Goal: Check status: Check status

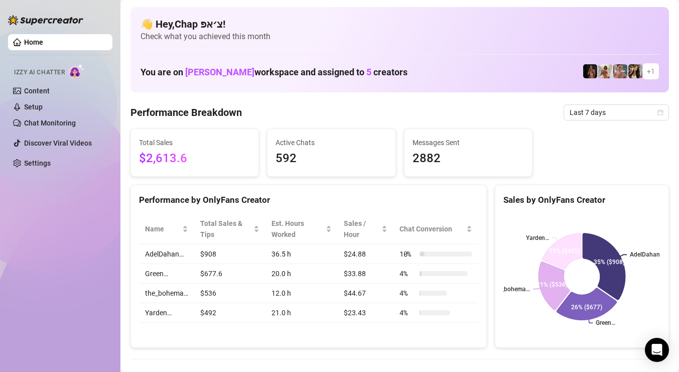
click at [607, 118] on span "Last 7 days" at bounding box center [616, 112] width 93 height 15
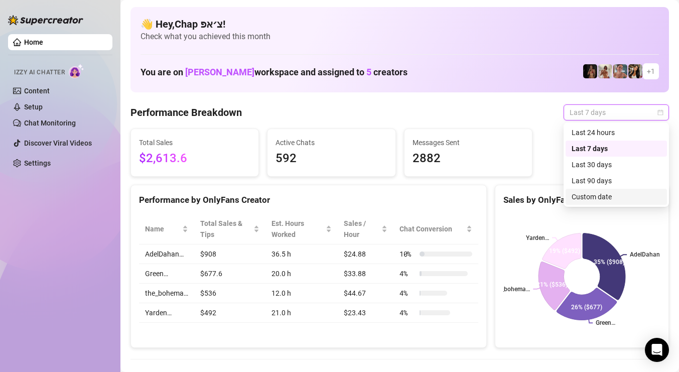
click at [604, 200] on div "Custom date" at bounding box center [616, 196] width 89 height 11
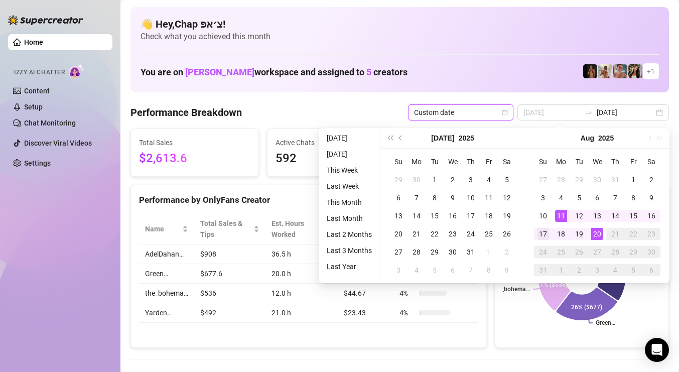
type input "[DATE]"
click at [548, 231] on div "17" at bounding box center [543, 234] width 12 height 12
type input "[DATE]"
click at [578, 231] on div "19" at bounding box center [579, 234] width 12 height 12
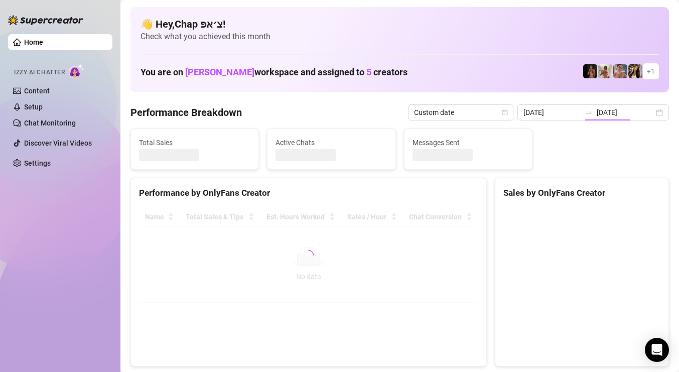
type input "[DATE]"
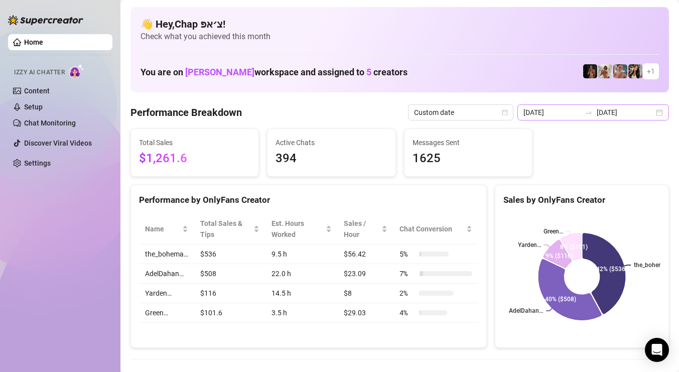
click at [627, 119] on div "[DATE] [DATE]" at bounding box center [594, 112] width 152 height 16
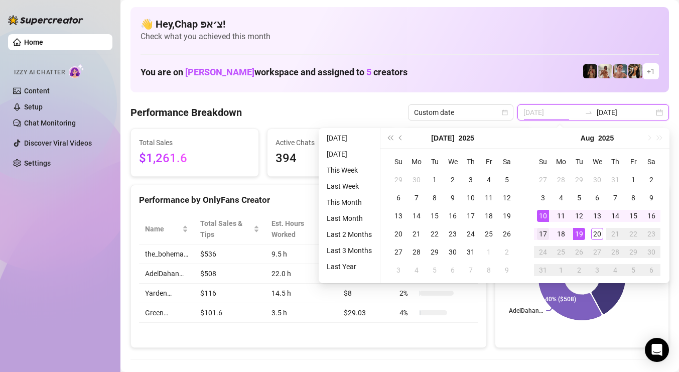
type input "[DATE]"
click at [544, 231] on div "17" at bounding box center [543, 234] width 12 height 12
type input "[DATE]"
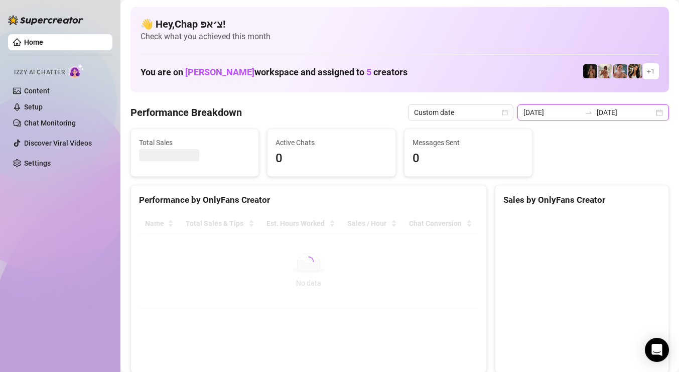
click at [631, 112] on input "[DATE]" at bounding box center [625, 112] width 57 height 11
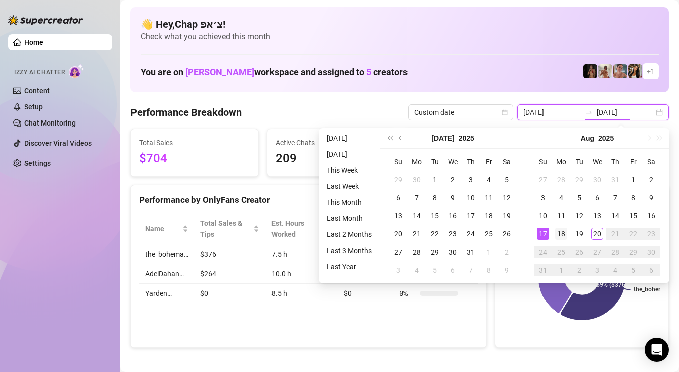
type input "[DATE]"
click at [561, 233] on div "18" at bounding box center [561, 234] width 12 height 12
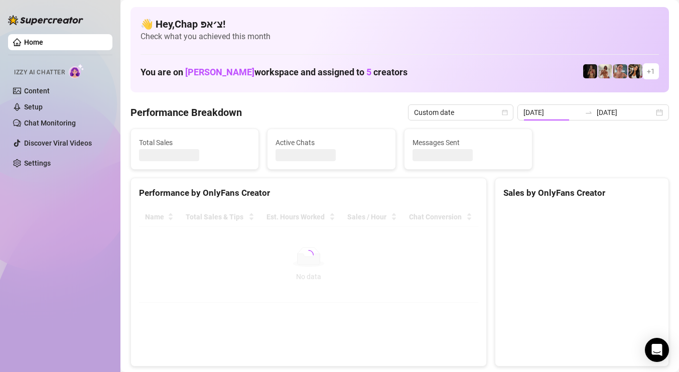
type input "[DATE]"
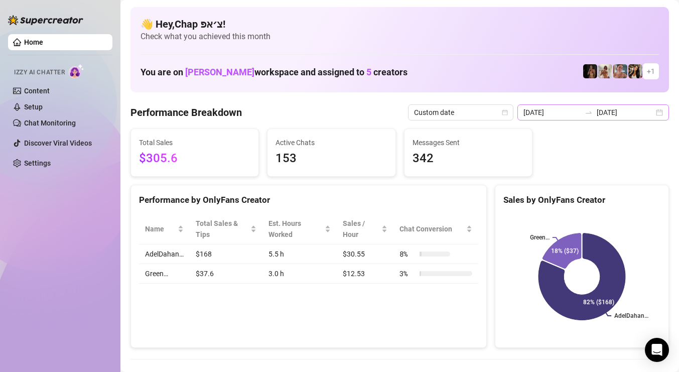
click at [649, 117] on div "[DATE] [DATE]" at bounding box center [594, 112] width 152 height 16
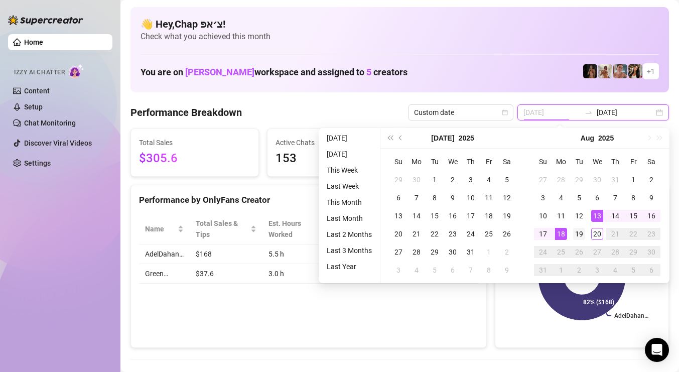
type input "[DATE]"
click at [582, 228] on div "19" at bounding box center [579, 234] width 12 height 12
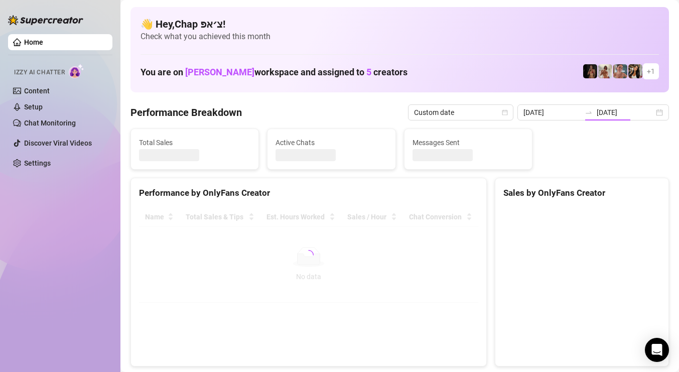
type input "[DATE]"
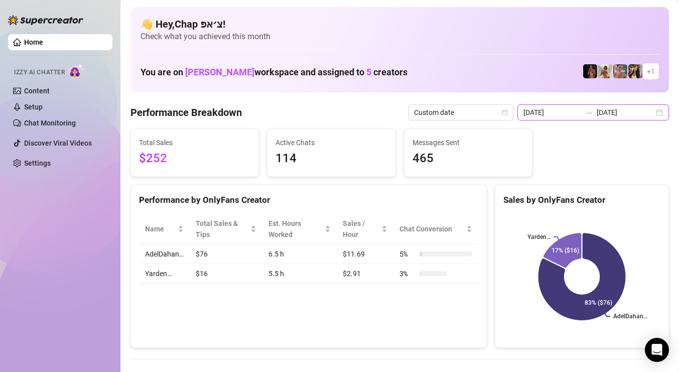
click at [581, 111] on input "[DATE]" at bounding box center [552, 112] width 57 height 11
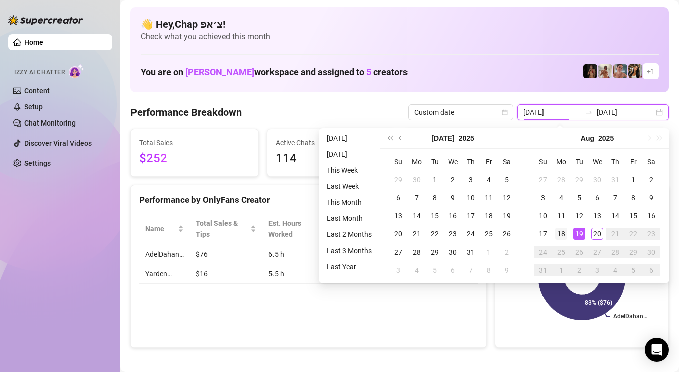
type input "[DATE]"
click at [561, 233] on div "18" at bounding box center [561, 234] width 12 height 12
type input "[DATE]"
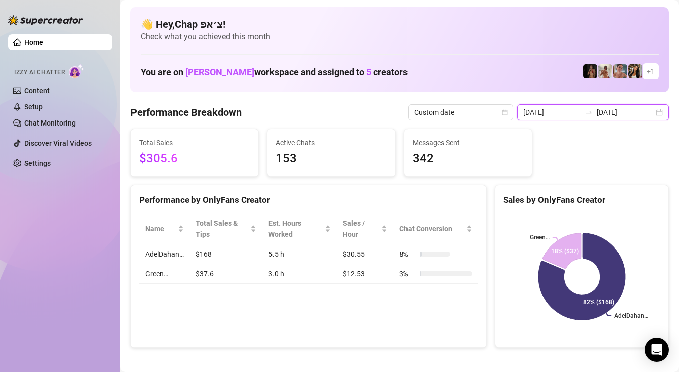
click at [629, 115] on input "[DATE]" at bounding box center [625, 112] width 57 height 11
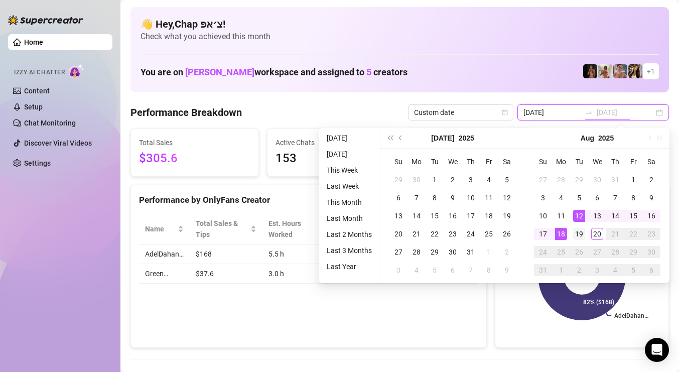
type input "[DATE]"
click at [577, 234] on div "19" at bounding box center [579, 234] width 12 height 12
type input "[DATE]"
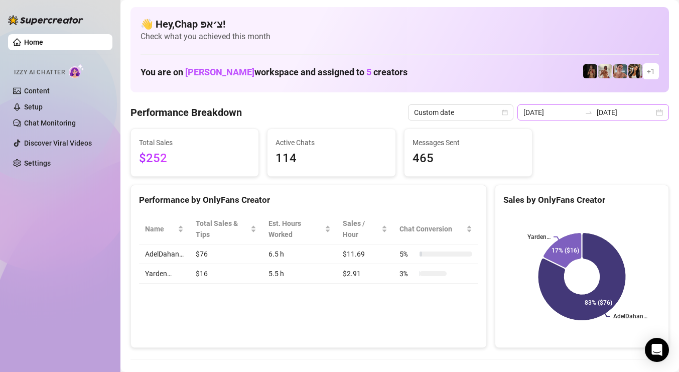
click at [617, 118] on div "[DATE] [DATE]" at bounding box center [594, 112] width 152 height 16
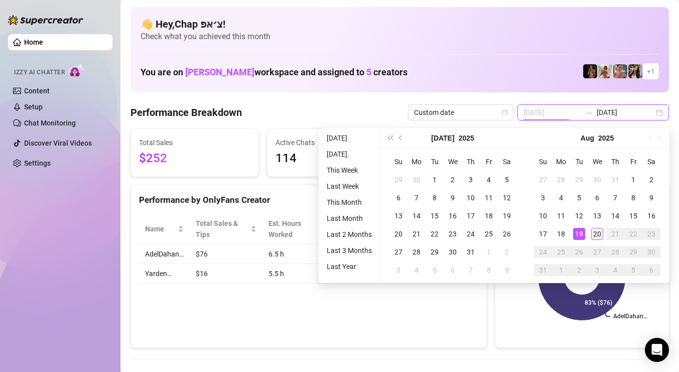
type input "[DATE]"
click at [590, 233] on td "20" at bounding box center [597, 234] width 18 height 18
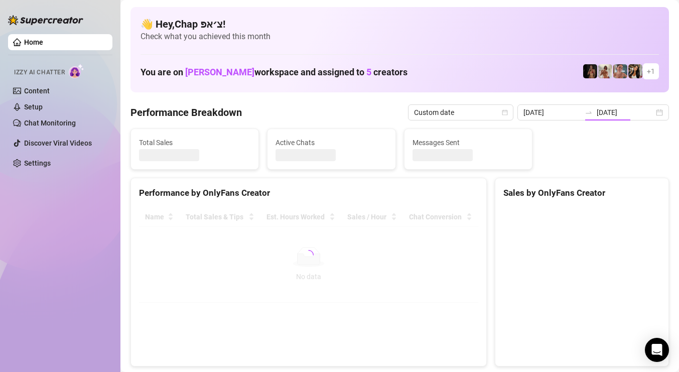
type input "[DATE]"
